Goal: Communication & Community: Answer question/provide support

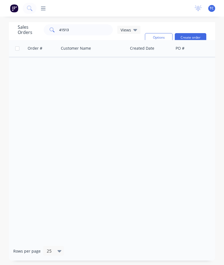
scroll to position [22, 0]
click at [89, 24] on input "41513" at bounding box center [86, 29] width 54 height 11
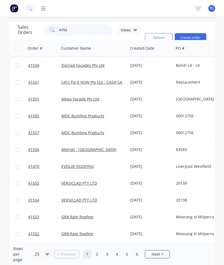
type input "41539"
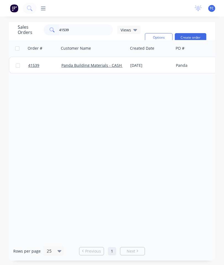
click at [37, 63] on span "41539" at bounding box center [33, 66] width 11 height 6
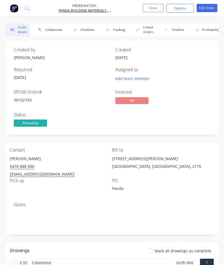
click at [50, 28] on button "Collaborate" at bounding box center [49, 29] width 32 height 13
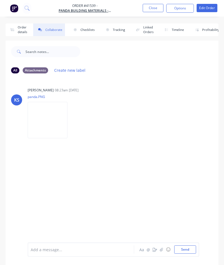
click at [161, 249] on icon "button" at bounding box center [161, 250] width 3 height 4
click at [186, 246] on button "Send" at bounding box center [185, 250] width 22 height 8
click at [152, 8] on button "Close" at bounding box center [153, 8] width 21 height 8
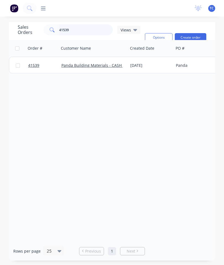
click at [79, 27] on input "41539" at bounding box center [86, 29] width 54 height 11
click at [80, 30] on input "41539" at bounding box center [86, 29] width 54 height 11
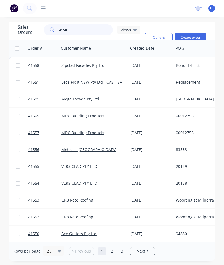
type input "41509"
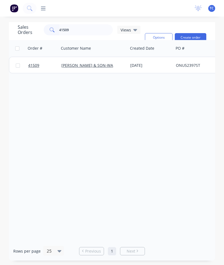
click at [34, 64] on span "41509" at bounding box center [33, 66] width 11 height 6
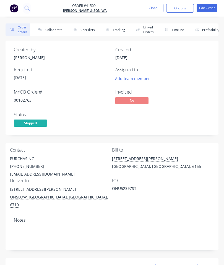
click at [51, 30] on button "Collaborate" at bounding box center [49, 29] width 32 height 13
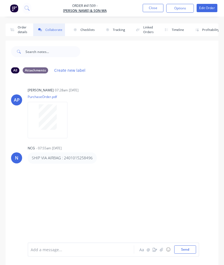
click at [160, 249] on icon "button" at bounding box center [161, 250] width 3 height 4
click at [190, 249] on button "Send" at bounding box center [185, 250] width 22 height 8
click at [151, 10] on button "Close" at bounding box center [153, 8] width 21 height 8
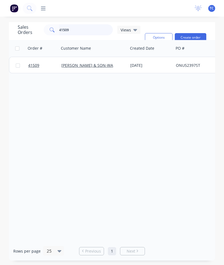
click at [87, 31] on input "41509" at bounding box center [86, 29] width 54 height 11
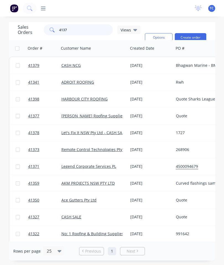
type input "41373"
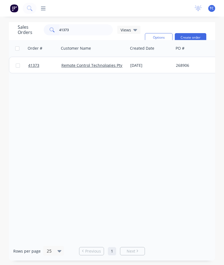
click at [36, 67] on span "41373" at bounding box center [33, 66] width 11 height 6
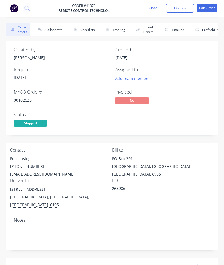
click at [54, 29] on button "Collaborate" at bounding box center [49, 29] width 32 height 13
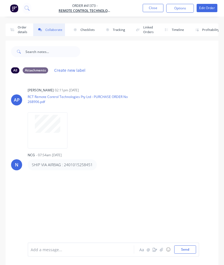
click at [161, 247] on button "button" at bounding box center [161, 249] width 7 height 7
click at [188, 251] on button "Send" at bounding box center [185, 250] width 22 height 8
click at [151, 9] on button "Close" at bounding box center [153, 8] width 21 height 8
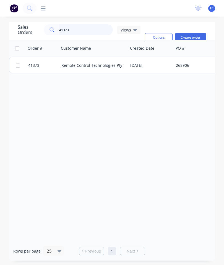
click at [90, 30] on input "41373" at bounding box center [86, 29] width 54 height 11
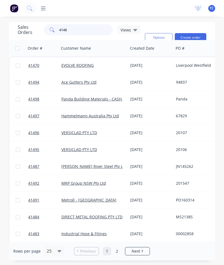
type input "41484"
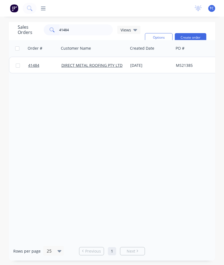
click at [36, 67] on span "41484" at bounding box center [33, 66] width 11 height 6
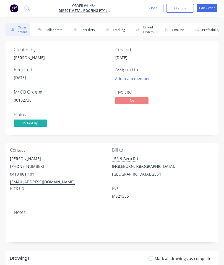
click at [55, 27] on button "Collaborate" at bounding box center [49, 29] width 32 height 13
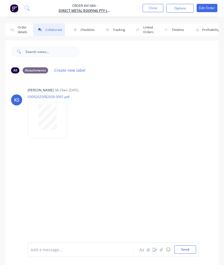
click at [164, 250] on button "button" at bounding box center [161, 249] width 7 height 7
click at [185, 251] on button "Send" at bounding box center [185, 250] width 22 height 8
click at [156, 9] on button "Close" at bounding box center [153, 8] width 21 height 8
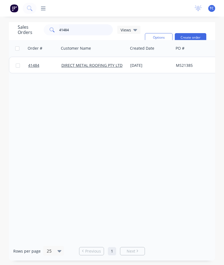
click at [78, 28] on input "41484" at bounding box center [86, 29] width 54 height 11
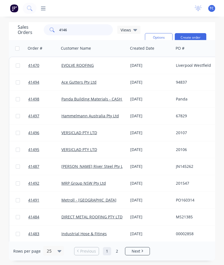
type input "41466"
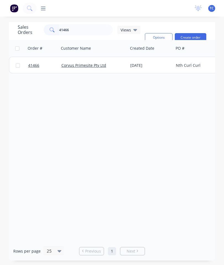
click at [35, 66] on span "41466" at bounding box center [33, 66] width 11 height 6
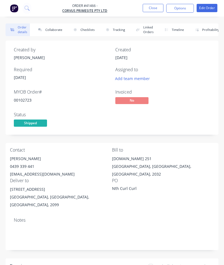
click at [53, 28] on button "Collaborate" at bounding box center [49, 29] width 32 height 13
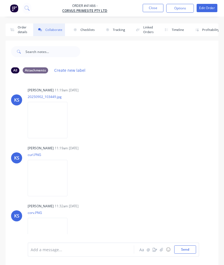
click at [161, 249] on icon "button" at bounding box center [161, 250] width 3 height 4
click at [182, 250] on button "Send" at bounding box center [185, 250] width 22 height 8
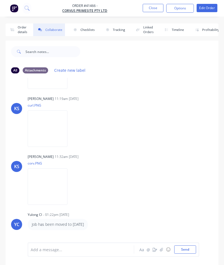
click at [154, 9] on button "Close" at bounding box center [153, 8] width 21 height 8
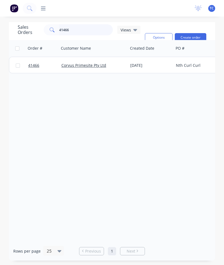
click at [89, 31] on input "41466" at bounding box center [86, 29] width 54 height 11
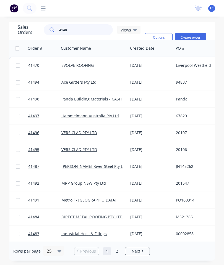
type input "41481"
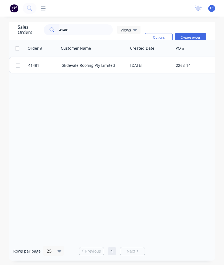
click at [36, 65] on span "41481" at bounding box center [33, 66] width 11 height 6
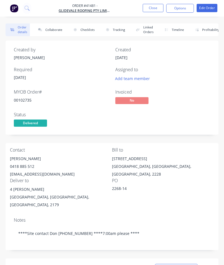
click at [45, 28] on button "Collaborate" at bounding box center [49, 29] width 32 height 13
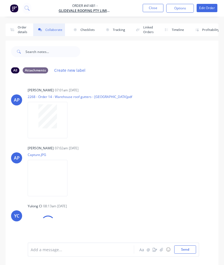
click at [160, 249] on icon "button" at bounding box center [161, 250] width 3 height 4
click at [185, 247] on button "Send" at bounding box center [185, 250] width 22 height 8
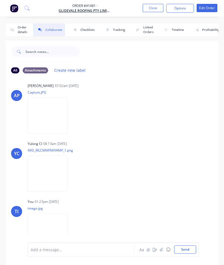
scroll to position [62, 0]
click at [153, 8] on button "Close" at bounding box center [153, 8] width 21 height 8
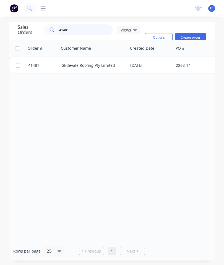
click at [98, 30] on input "41481" at bounding box center [86, 29] width 54 height 11
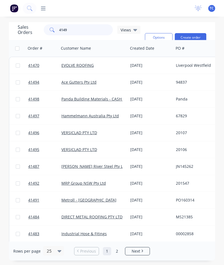
type input "41492"
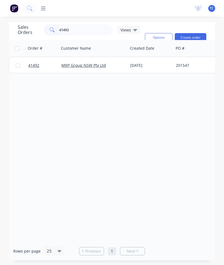
click at [36, 65] on span "41492" at bounding box center [33, 66] width 11 height 6
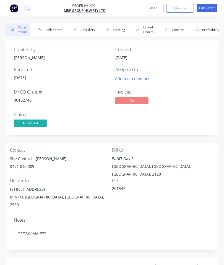
click at [54, 31] on button "Collaborate" at bounding box center [49, 29] width 32 height 13
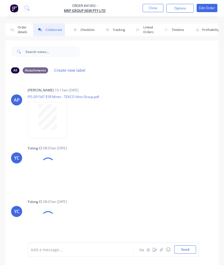
click at [159, 252] on button "button" at bounding box center [161, 249] width 7 height 7
click at [186, 249] on button "Send" at bounding box center [185, 250] width 22 height 8
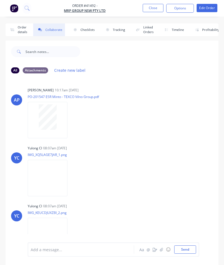
scroll to position [1, 0]
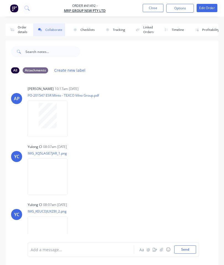
click at [150, 10] on button "Close" at bounding box center [153, 8] width 21 height 8
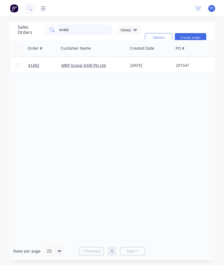
click at [82, 31] on input "41492" at bounding box center [86, 29] width 54 height 11
type input "41322"
click at [36, 65] on span "41322" at bounding box center [33, 66] width 11 height 6
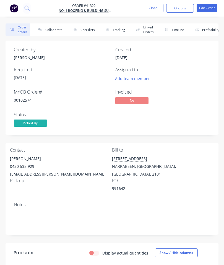
click at [55, 30] on button "Collaborate" at bounding box center [49, 29] width 32 height 13
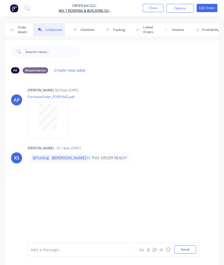
click at [161, 247] on button "button" at bounding box center [161, 249] width 7 height 7
click at [186, 249] on button "Send" at bounding box center [185, 250] width 22 height 8
click at [152, 9] on button "Close" at bounding box center [153, 8] width 21 height 8
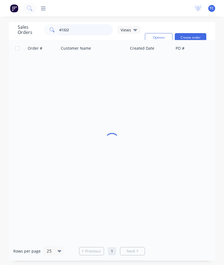
click at [91, 28] on input "41322" at bounding box center [86, 29] width 54 height 11
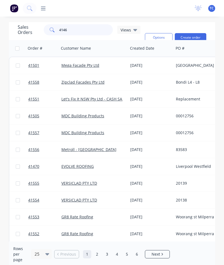
type input "41468"
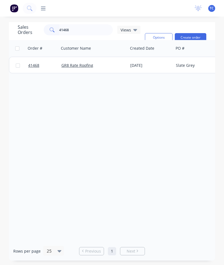
click at [38, 67] on span "41468" at bounding box center [33, 66] width 11 height 6
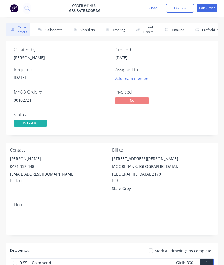
click at [55, 28] on button "Collaborate" at bounding box center [49, 29] width 32 height 13
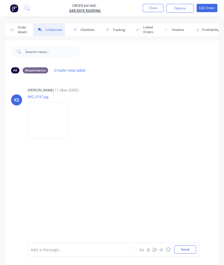
click at [163, 250] on icon "button" at bounding box center [161, 250] width 3 height 4
click at [195, 249] on button "Send" at bounding box center [185, 250] width 22 height 8
click at [150, 7] on button "Close" at bounding box center [153, 8] width 21 height 8
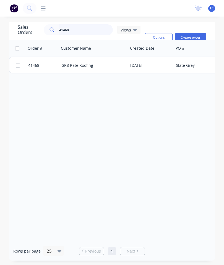
click at [87, 33] on input "41468" at bounding box center [86, 29] width 54 height 11
click at [35, 66] on span "41468" at bounding box center [33, 66] width 11 height 6
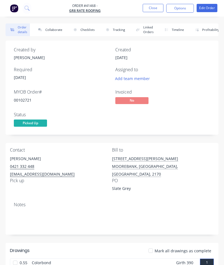
click at [50, 29] on button "Collaborate" at bounding box center [49, 29] width 32 height 13
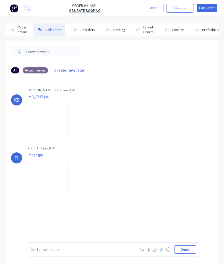
scroll to position [30, 0]
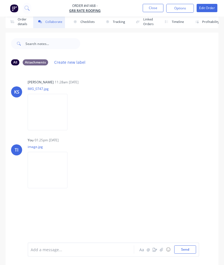
click at [151, 8] on button "Close" at bounding box center [153, 8] width 21 height 8
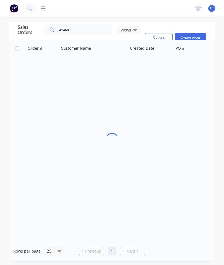
scroll to position [22, 0]
click at [95, 24] on input "41468" at bounding box center [86, 29] width 54 height 11
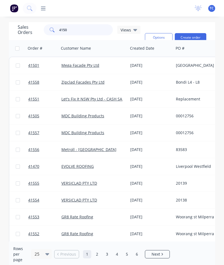
type input "41508"
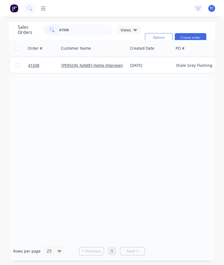
click at [30, 57] on link "41508" at bounding box center [44, 65] width 33 height 17
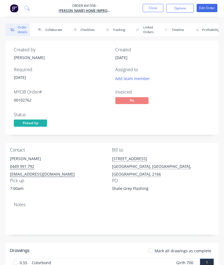
click at [56, 34] on button "Collaborate" at bounding box center [49, 29] width 32 height 13
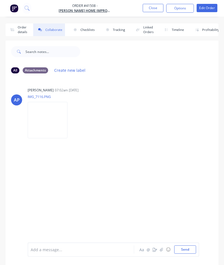
click at [161, 248] on button "button" at bounding box center [161, 249] width 7 height 7
click at [188, 251] on button "Send" at bounding box center [185, 250] width 22 height 8
click at [150, 10] on button "Close" at bounding box center [153, 8] width 21 height 8
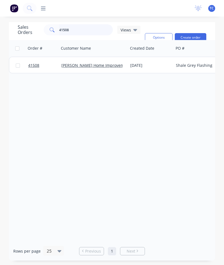
click at [93, 32] on input "41508" at bounding box center [86, 29] width 54 height 11
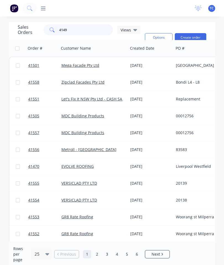
type input "41494"
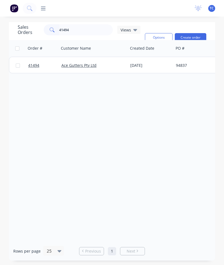
click at [36, 65] on span "41494" at bounding box center [33, 66] width 11 height 6
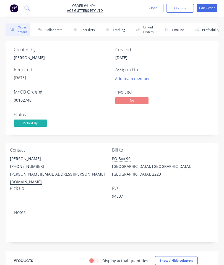
click at [58, 31] on button "Collaborate" at bounding box center [49, 29] width 32 height 13
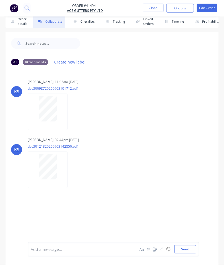
scroll to position [30, 0]
click at [164, 250] on button "button" at bounding box center [161, 249] width 7 height 7
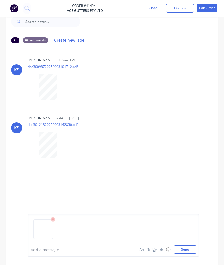
click at [185, 251] on button "Send" at bounding box center [185, 250] width 22 height 8
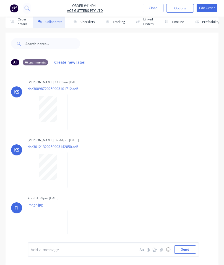
click at [152, 12] on button "Close" at bounding box center [153, 8] width 21 height 8
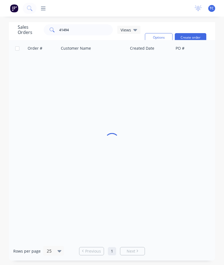
scroll to position [22, 0]
click at [98, 24] on input "41494" at bounding box center [86, 29] width 54 height 11
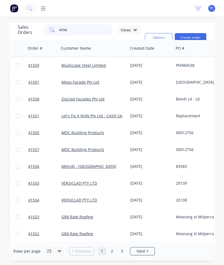
type input "41548"
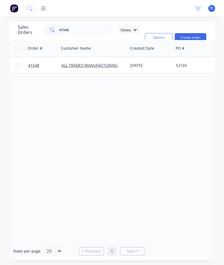
click at [36, 63] on span "41548" at bounding box center [33, 66] width 11 height 6
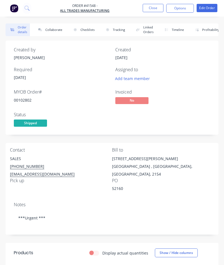
click at [56, 33] on button "Collaborate" at bounding box center [49, 29] width 32 height 13
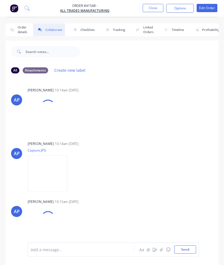
click at [162, 249] on icon "button" at bounding box center [161, 250] width 3 height 4
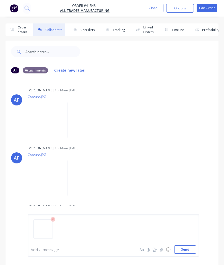
click at [193, 249] on button "Send" at bounding box center [185, 250] width 22 height 8
click at [152, 8] on button "Close" at bounding box center [153, 8] width 21 height 8
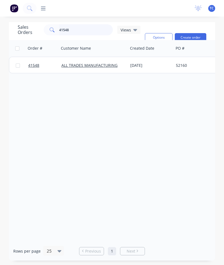
click at [80, 33] on input "41548" at bounding box center [86, 29] width 54 height 11
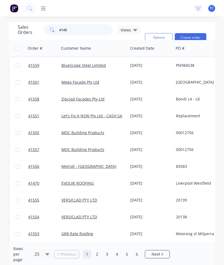
type input "41483"
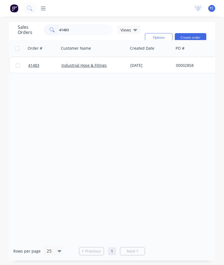
click at [34, 65] on span "41483" at bounding box center [33, 66] width 11 height 6
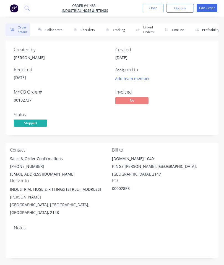
click at [57, 31] on button "Collaborate" at bounding box center [49, 29] width 32 height 13
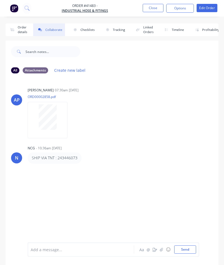
click at [163, 247] on button "button" at bounding box center [161, 249] width 7 height 7
click at [186, 250] on button "Send" at bounding box center [185, 250] width 22 height 8
click at [154, 11] on button "Close" at bounding box center [153, 8] width 21 height 8
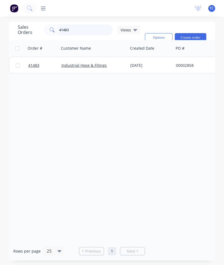
click at [86, 31] on input "41483" at bounding box center [86, 29] width 54 height 11
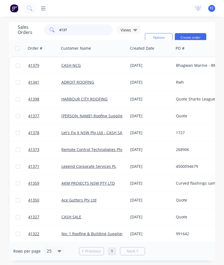
type input "41371"
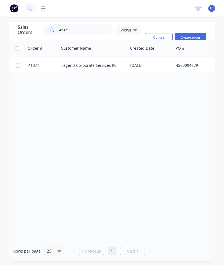
click at [40, 67] on link "41371" at bounding box center [44, 65] width 33 height 17
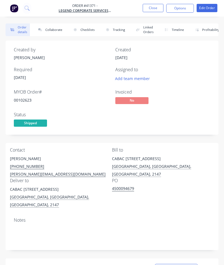
click at [54, 32] on button "Collaborate" at bounding box center [49, 29] width 32 height 13
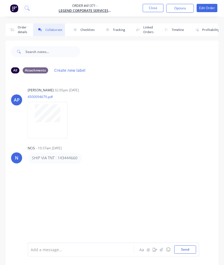
click at [160, 250] on icon "button" at bounding box center [161, 250] width 3 height 4
click at [185, 248] on button "Send" at bounding box center [185, 250] width 22 height 8
click at [152, 7] on button "Close" at bounding box center [153, 8] width 21 height 8
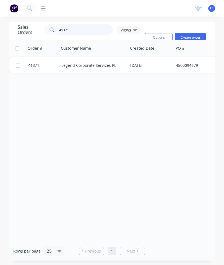
click at [84, 29] on input "41371" at bounding box center [86, 29] width 54 height 11
click at [81, 28] on input "41371" at bounding box center [86, 29] width 54 height 11
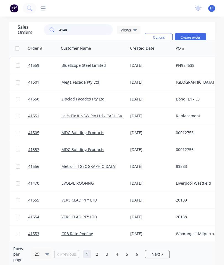
type input "41487"
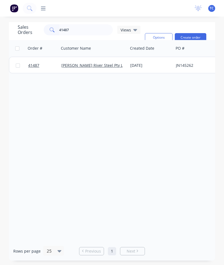
click at [36, 66] on span "41487" at bounding box center [33, 66] width 11 height 6
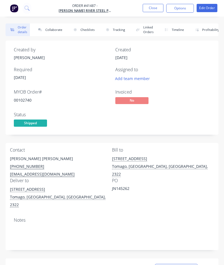
click at [50, 28] on button "Collaborate" at bounding box center [49, 29] width 32 height 13
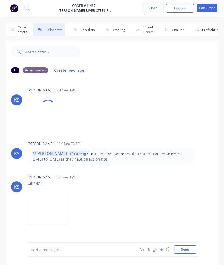
click at [162, 250] on icon "button" at bounding box center [161, 250] width 3 height 4
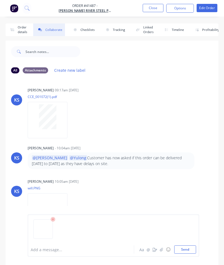
click at [185, 251] on button "Send" at bounding box center [185, 250] width 22 height 8
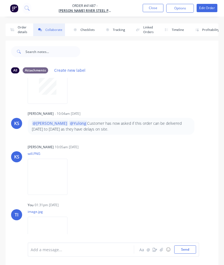
click at [151, 9] on button "Close" at bounding box center [153, 8] width 21 height 8
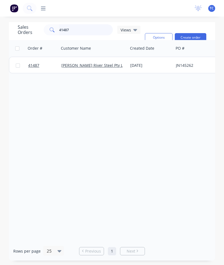
click at [84, 35] on input "41487" at bounding box center [86, 29] width 54 height 11
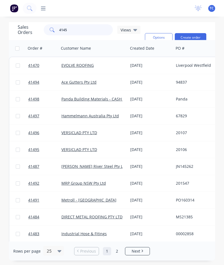
type input "41453"
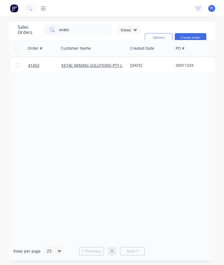
click at [32, 65] on span "41453" at bounding box center [33, 66] width 11 height 6
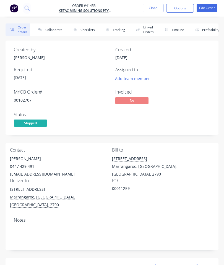
click at [51, 32] on button "Collaborate" at bounding box center [49, 29] width 32 height 13
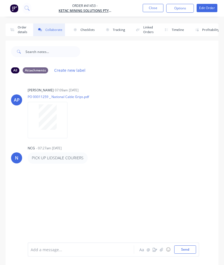
click at [163, 249] on icon "button" at bounding box center [161, 250] width 3 height 4
click at [185, 246] on button "Send" at bounding box center [185, 250] width 22 height 8
click at [155, 7] on button "Close" at bounding box center [153, 8] width 21 height 8
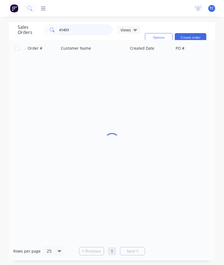
click at [88, 33] on input "41453" at bounding box center [86, 29] width 54 height 11
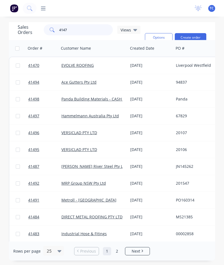
type input "41475"
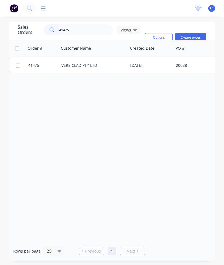
click at [34, 65] on span "41475" at bounding box center [33, 66] width 11 height 6
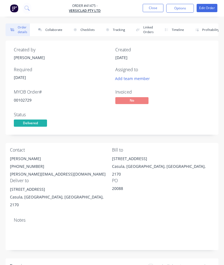
click at [54, 31] on button "Collaborate" at bounding box center [49, 29] width 32 height 13
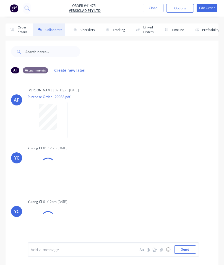
click at [158, 248] on button "button" at bounding box center [154, 249] width 7 height 7
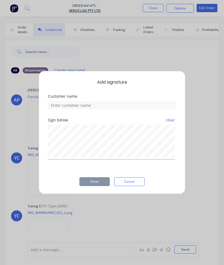
click at [193, 61] on div "Add signature Customer name Sign below clear Done Cancel" at bounding box center [112, 132] width 224 height 265
click at [206, 200] on div "Add signature Customer name Sign below clear Done Cancel" at bounding box center [112, 132] width 224 height 265
click at [135, 180] on button "Cancel" at bounding box center [129, 181] width 30 height 9
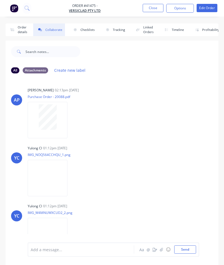
click at [162, 250] on icon "button" at bounding box center [161, 250] width 3 height 4
click at [185, 246] on button "Send" at bounding box center [185, 250] width 22 height 8
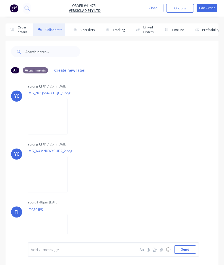
scroll to position [62, 0]
click at [155, 9] on button "Close" at bounding box center [153, 8] width 21 height 8
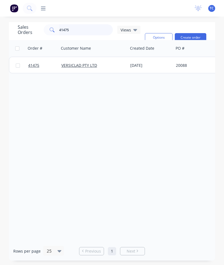
click at [91, 31] on input "41475" at bounding box center [86, 29] width 54 height 11
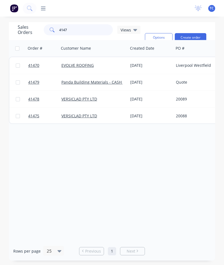
type input "41478"
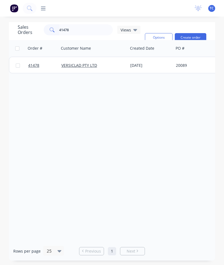
click at [35, 68] on span "41478" at bounding box center [33, 66] width 11 height 6
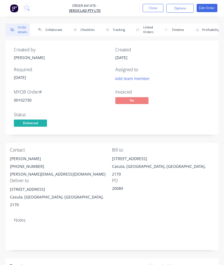
click at [54, 28] on button "Collaborate" at bounding box center [49, 29] width 32 height 13
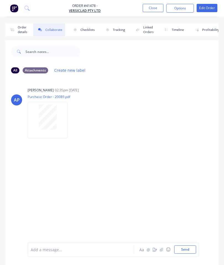
click at [161, 249] on icon "button" at bounding box center [161, 250] width 3 height 4
click at [186, 251] on button "Send" at bounding box center [185, 250] width 22 height 8
click at [156, 10] on button "Close" at bounding box center [153, 8] width 21 height 8
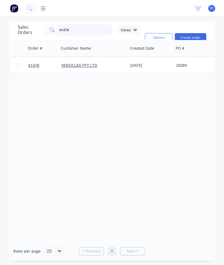
click at [82, 31] on input "41478" at bounding box center [86, 29] width 54 height 11
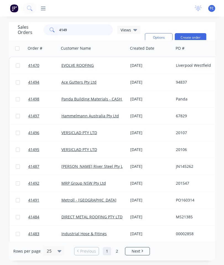
type input "41495"
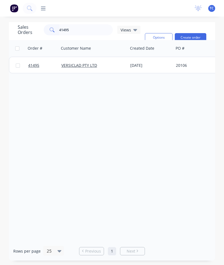
click at [33, 65] on span "41495" at bounding box center [33, 66] width 11 height 6
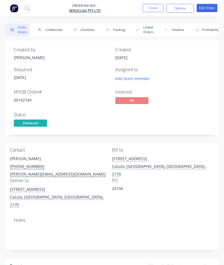
click at [52, 27] on button "Collaborate" at bounding box center [49, 29] width 32 height 13
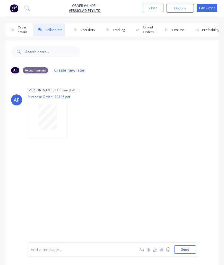
click at [162, 252] on icon "button" at bounding box center [161, 250] width 3 height 4
click at [183, 250] on button "Send" at bounding box center [185, 250] width 22 height 8
click at [153, 10] on button "Close" at bounding box center [153, 8] width 21 height 8
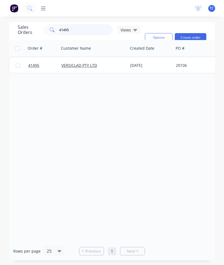
click at [97, 31] on input "41495" at bounding box center [86, 29] width 54 height 11
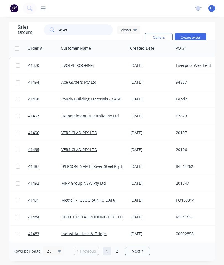
type input "41496"
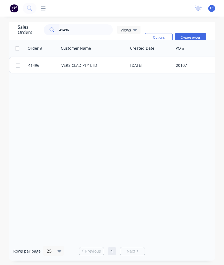
click at [29, 66] on span "41496" at bounding box center [33, 66] width 11 height 6
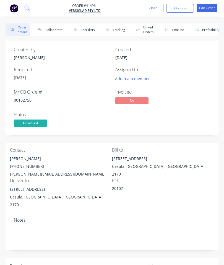
click at [57, 29] on button "Collaborate" at bounding box center [49, 29] width 32 height 13
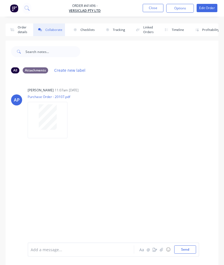
click at [162, 250] on icon "button" at bounding box center [161, 250] width 3 height 4
click at [185, 253] on button "Send" at bounding box center [185, 250] width 22 height 8
click at [150, 9] on button "Close" at bounding box center [153, 8] width 21 height 8
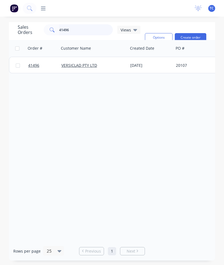
click at [82, 30] on input "41496" at bounding box center [86, 29] width 54 height 11
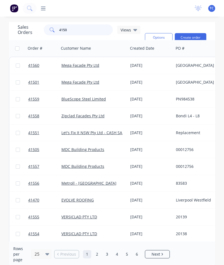
type input "41503"
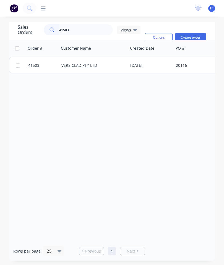
click at [37, 67] on span "41503" at bounding box center [33, 66] width 11 height 6
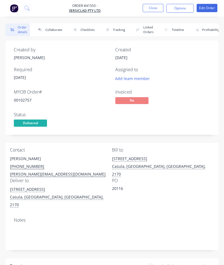
click at [57, 31] on button "Collaborate" at bounding box center [49, 29] width 32 height 13
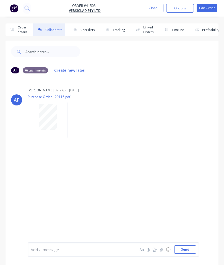
click at [161, 251] on icon "button" at bounding box center [161, 250] width 3 height 4
click at [183, 243] on div at bounding box center [113, 231] width 165 height 28
click at [184, 247] on button "Send" at bounding box center [185, 250] width 22 height 8
click at [151, 6] on button "Close" at bounding box center [153, 8] width 21 height 8
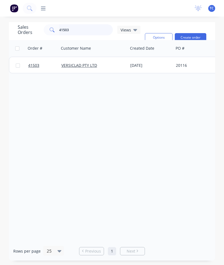
click at [83, 31] on input "41503" at bounding box center [86, 29] width 54 height 11
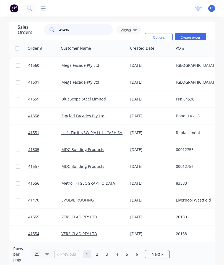
type input "41496"
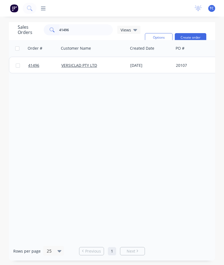
click at [36, 65] on span "41496" at bounding box center [33, 66] width 11 height 6
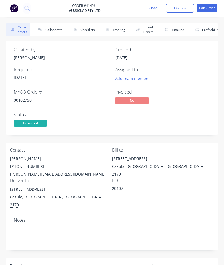
click at [52, 31] on button "Collaborate" at bounding box center [49, 29] width 32 height 13
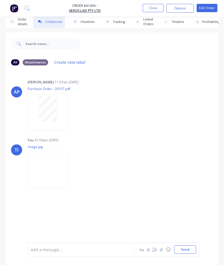
scroll to position [30, 0]
